Goal: Check status: Check status

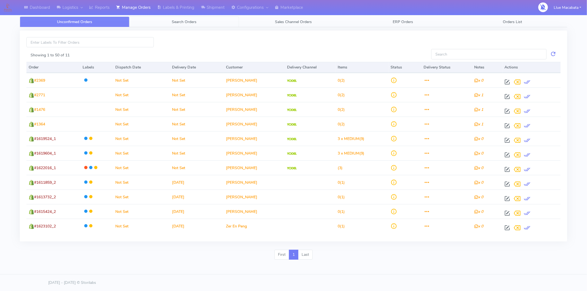
click at [179, 22] on span "Search Orders" at bounding box center [184, 21] width 25 height 5
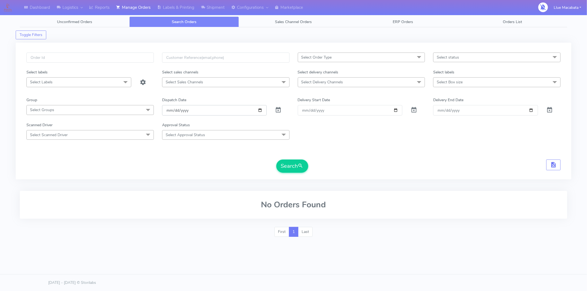
click at [166, 113] on input "[DATE]" at bounding box center [214, 110] width 105 height 10
click at [174, 111] on input "date" at bounding box center [214, 110] width 105 height 10
click at [185, 111] on input "date" at bounding box center [214, 110] width 105 height 10
click at [70, 55] on input "text" at bounding box center [89, 58] width 127 height 10
paste input "1620759"
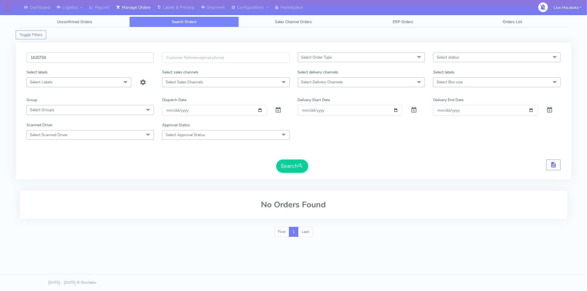
type input "1620759"
click at [276, 160] on button "Search" at bounding box center [292, 166] width 32 height 13
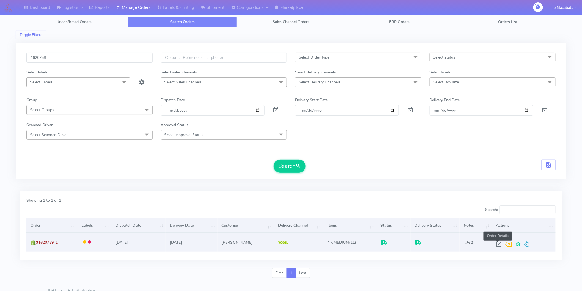
click at [497, 244] on span at bounding box center [499, 245] width 10 height 5
select select "5"
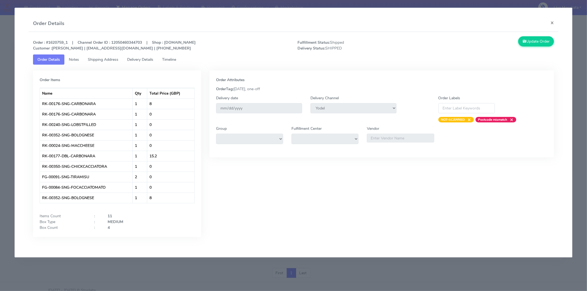
click at [166, 64] on link "Timeline" at bounding box center [169, 59] width 23 height 10
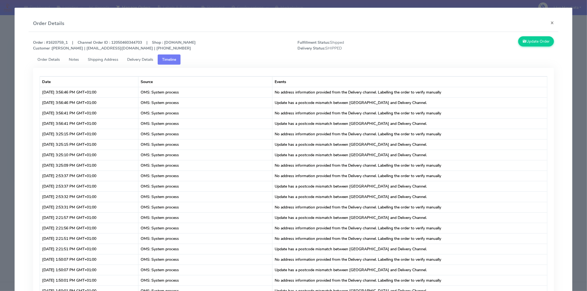
click at [146, 59] on span "Delivery Details" at bounding box center [140, 59] width 26 height 5
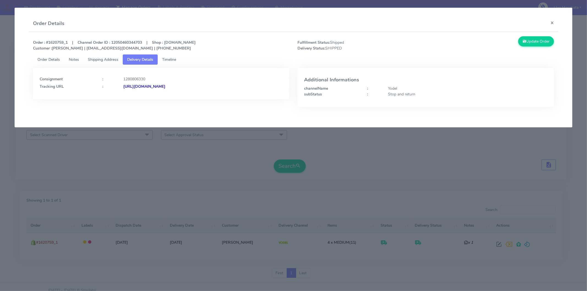
click at [165, 89] on strong "[URL][DOMAIN_NAME]" at bounding box center [144, 86] width 42 height 5
